Goal: Go to known website: Go to known website

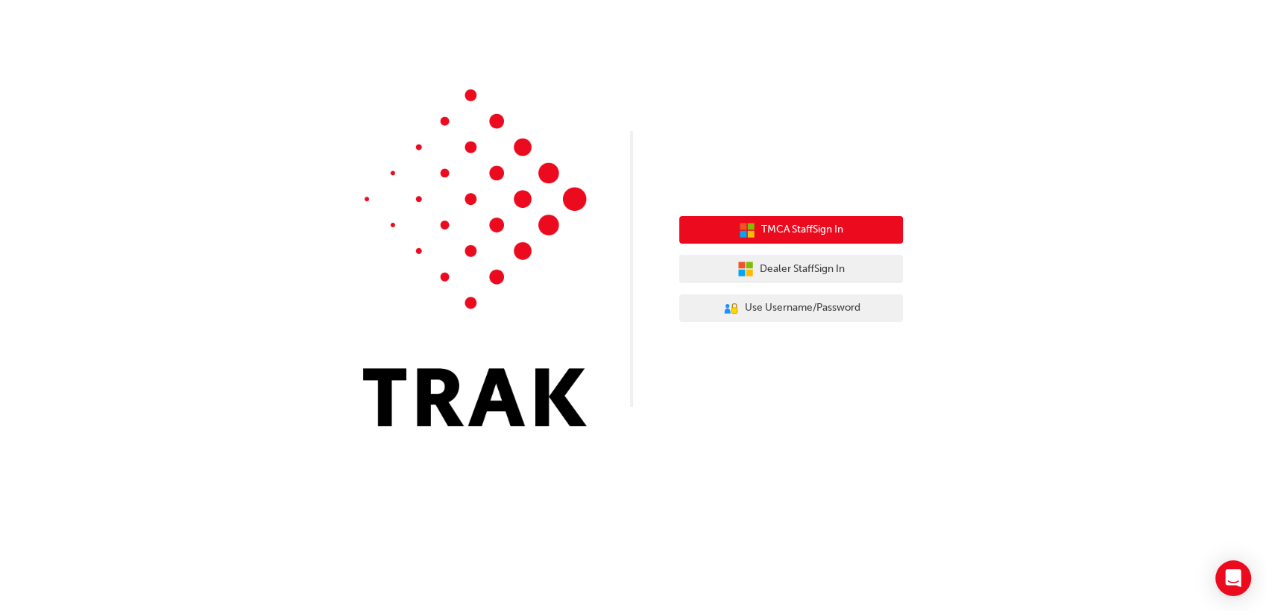
click at [786, 233] on span "TMCA Staff Sign In" at bounding box center [802, 229] width 82 height 17
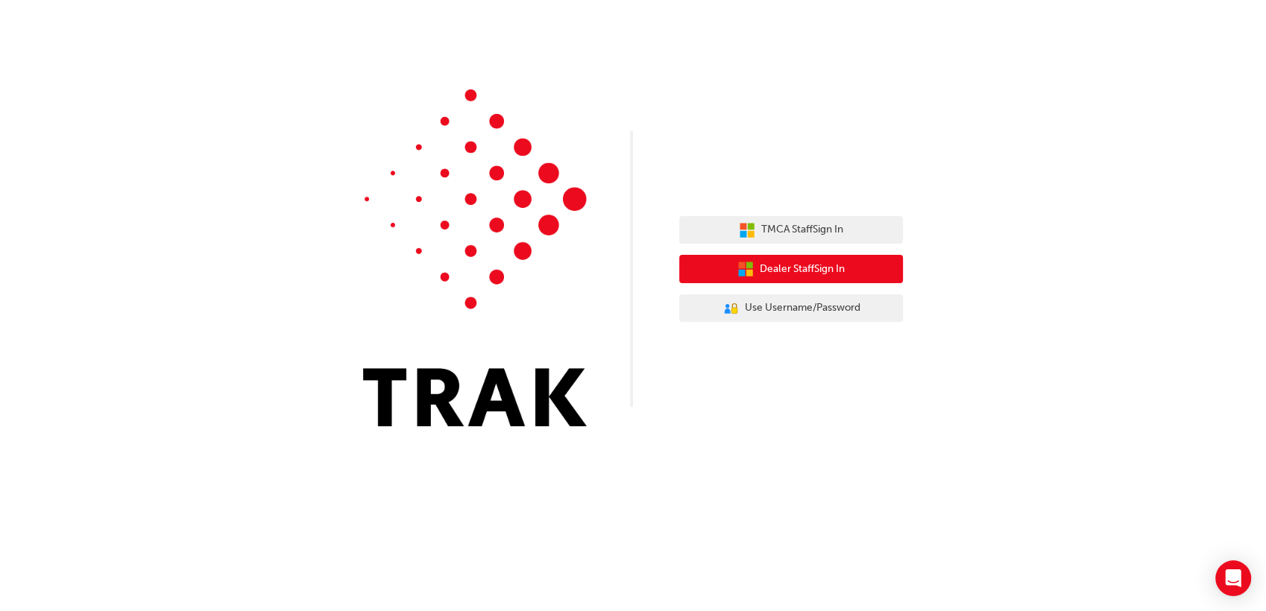
click at [750, 274] on icon "button" at bounding box center [749, 273] width 7 height 7
